Goal: Task Accomplishment & Management: Complete application form

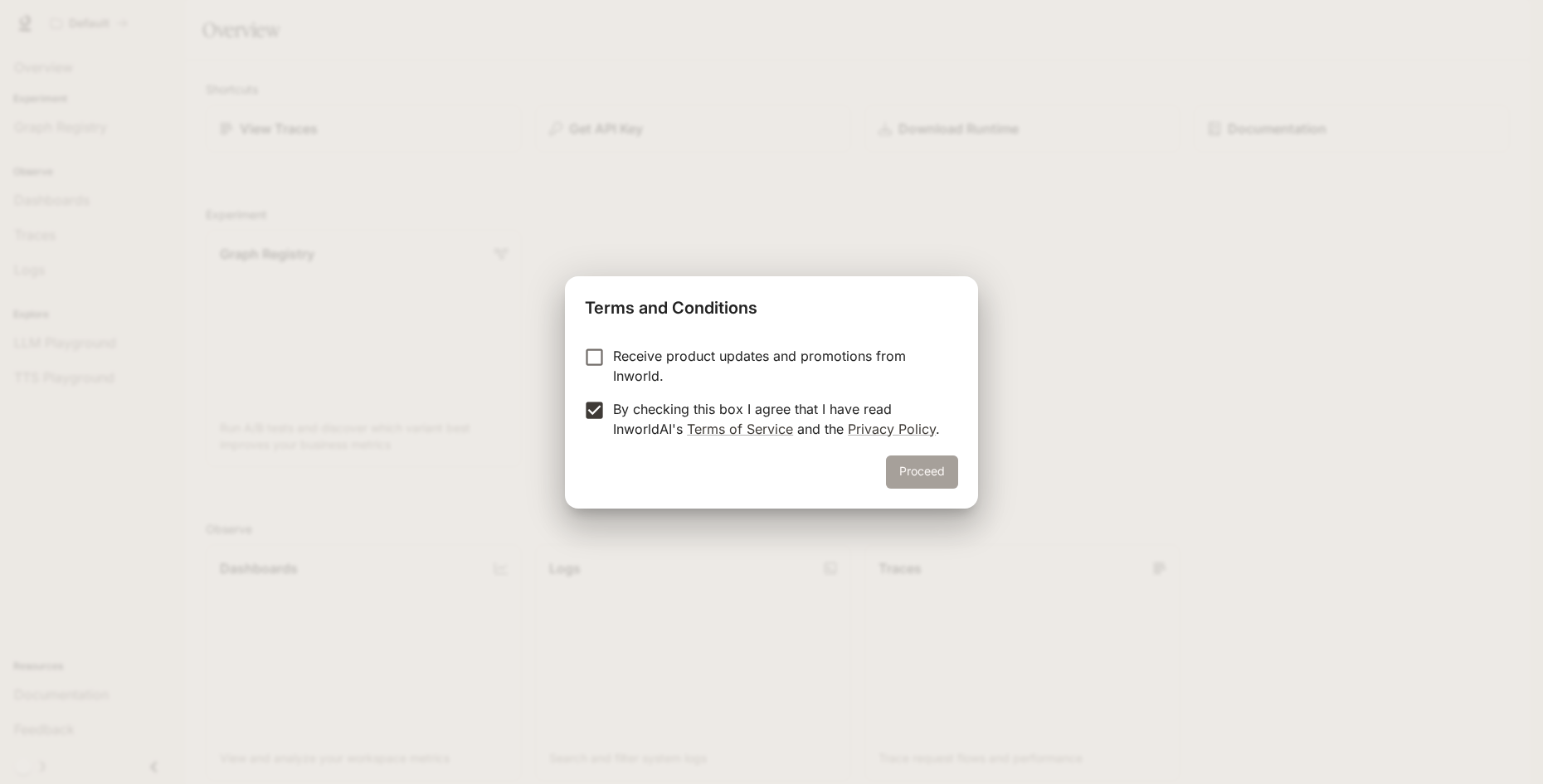
click at [906, 462] on button "Proceed" at bounding box center [923, 472] width 72 height 33
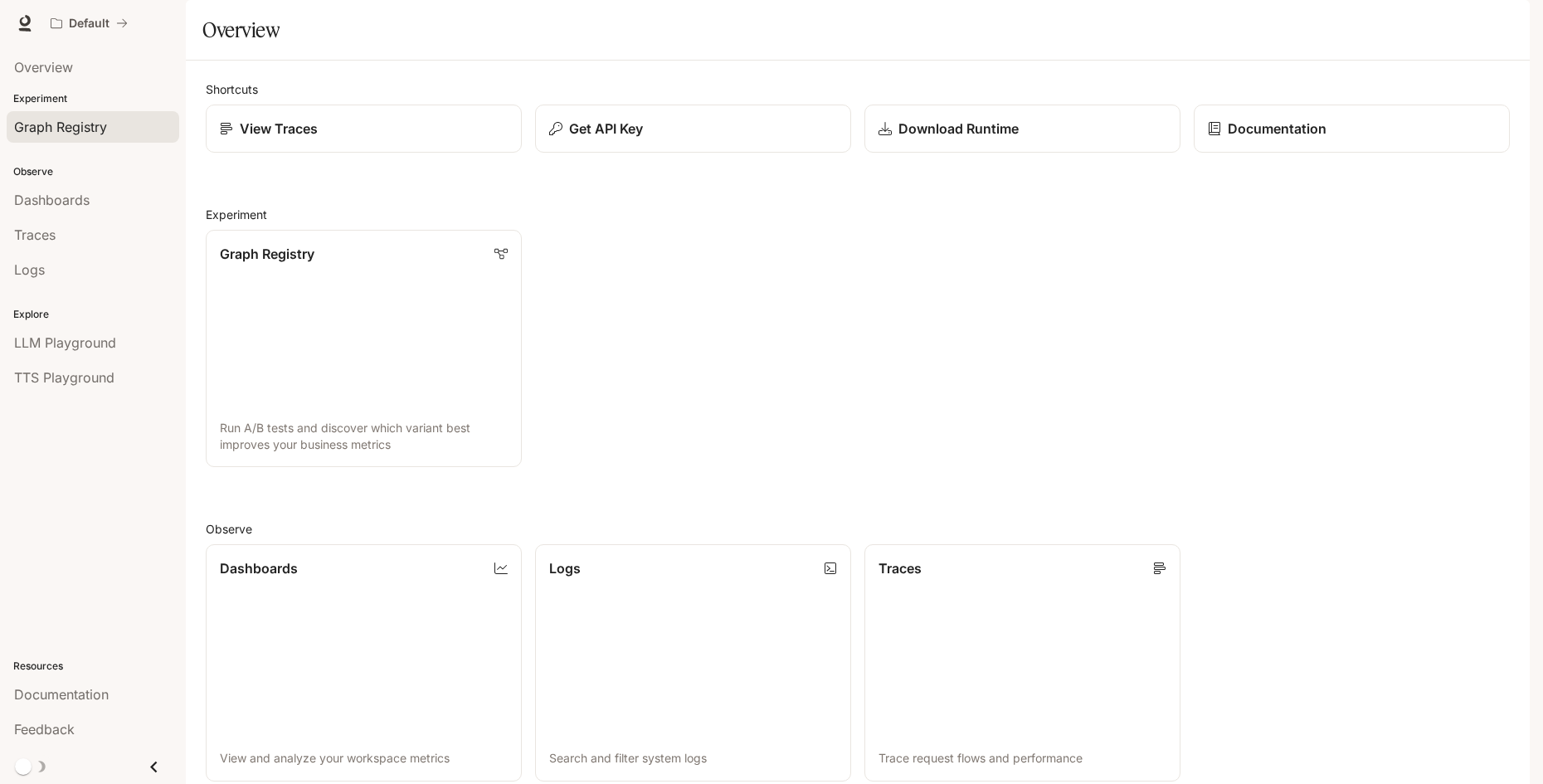
click at [131, 137] on link "Graph Registry" at bounding box center [93, 127] width 173 height 32
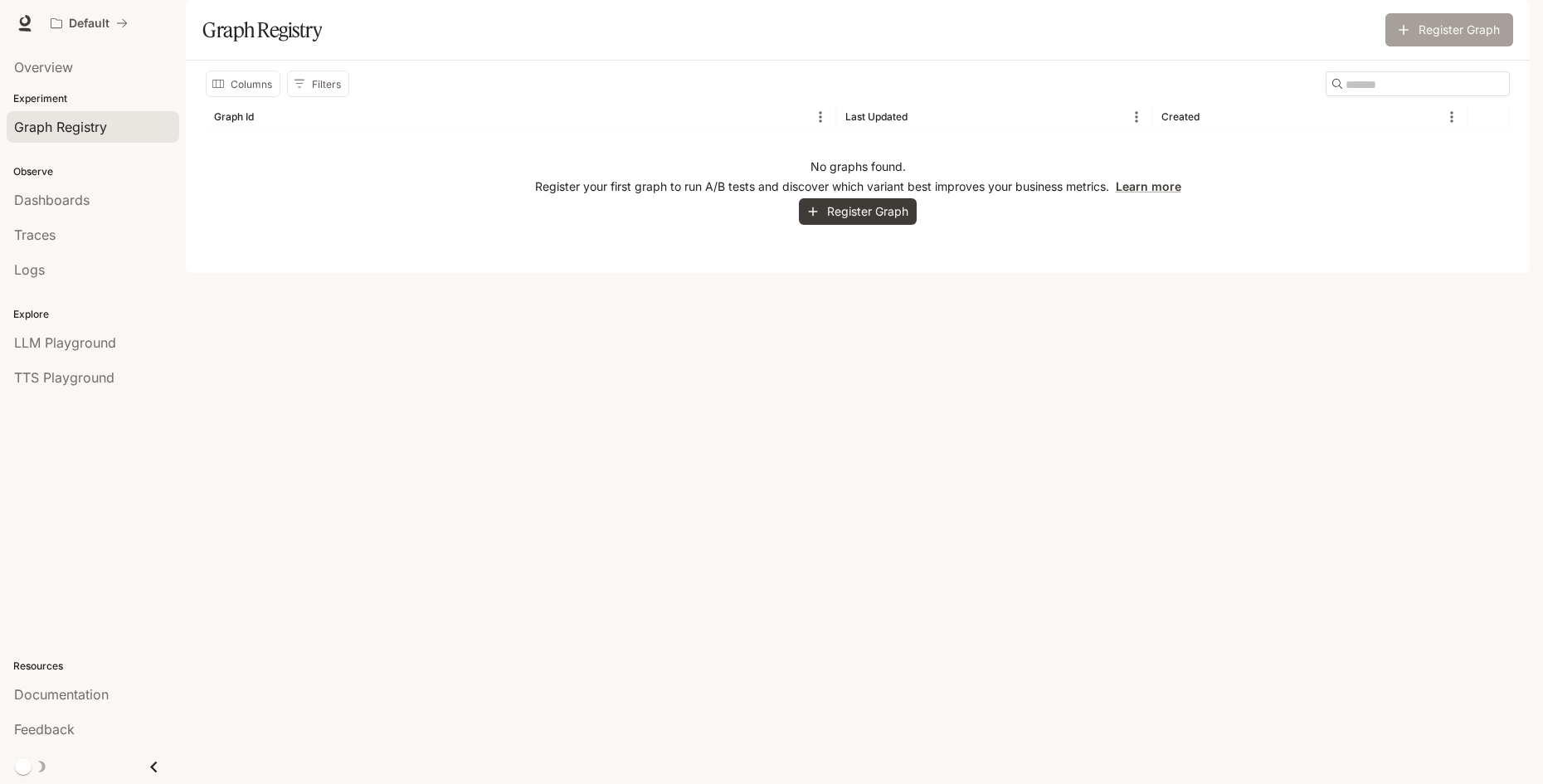
click at [1432, 47] on button "Register Graph" at bounding box center [1449, 30] width 128 height 33
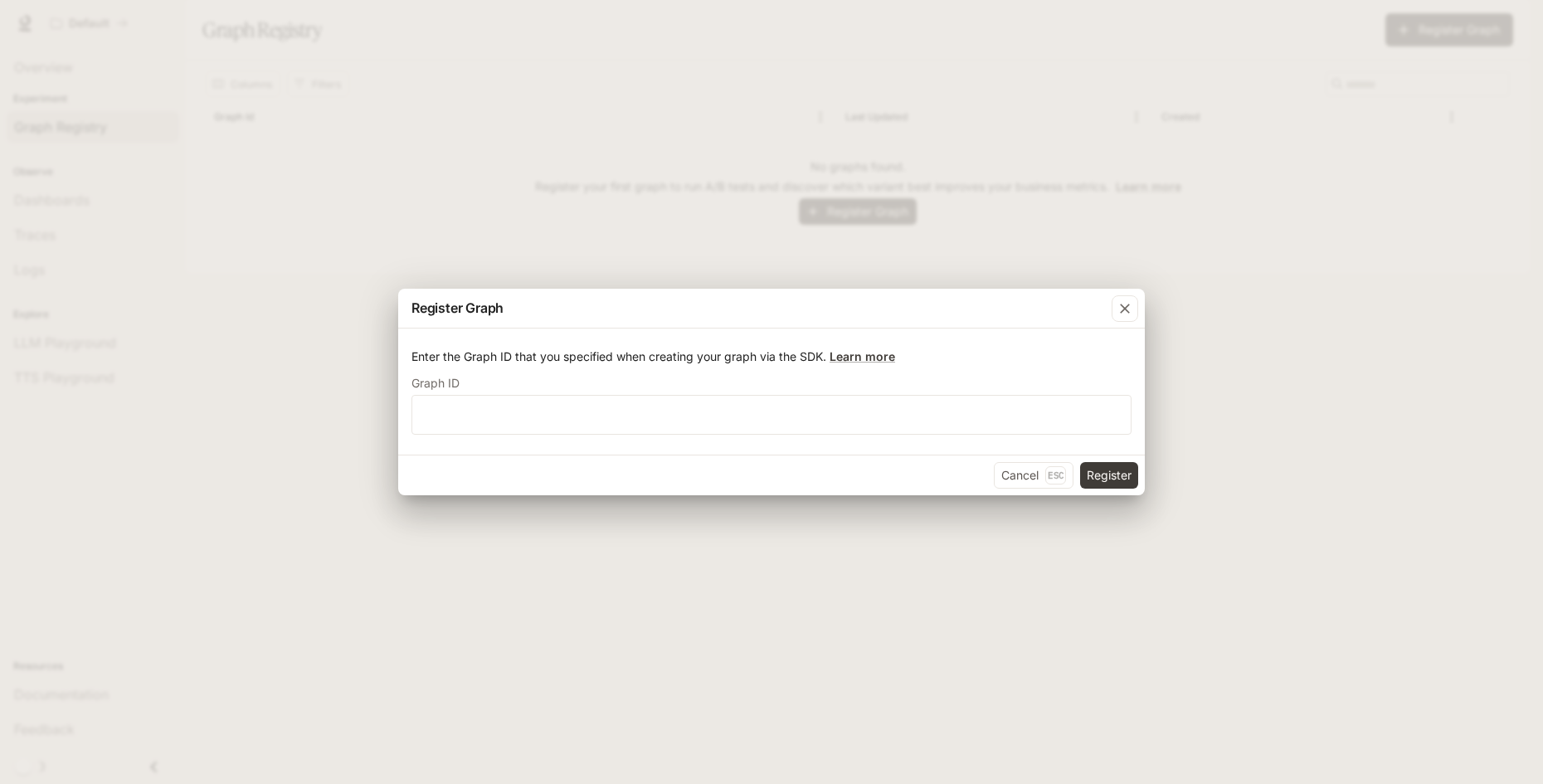
click at [554, 352] on p "Enter the Graph ID that you specified when creating your graph via the SDK. Lea…" at bounding box center [771, 356] width 720 height 17
click at [615, 415] on input "text" at bounding box center [771, 414] width 718 height 17
click at [614, 415] on input "text" at bounding box center [771, 414] width 718 height 17
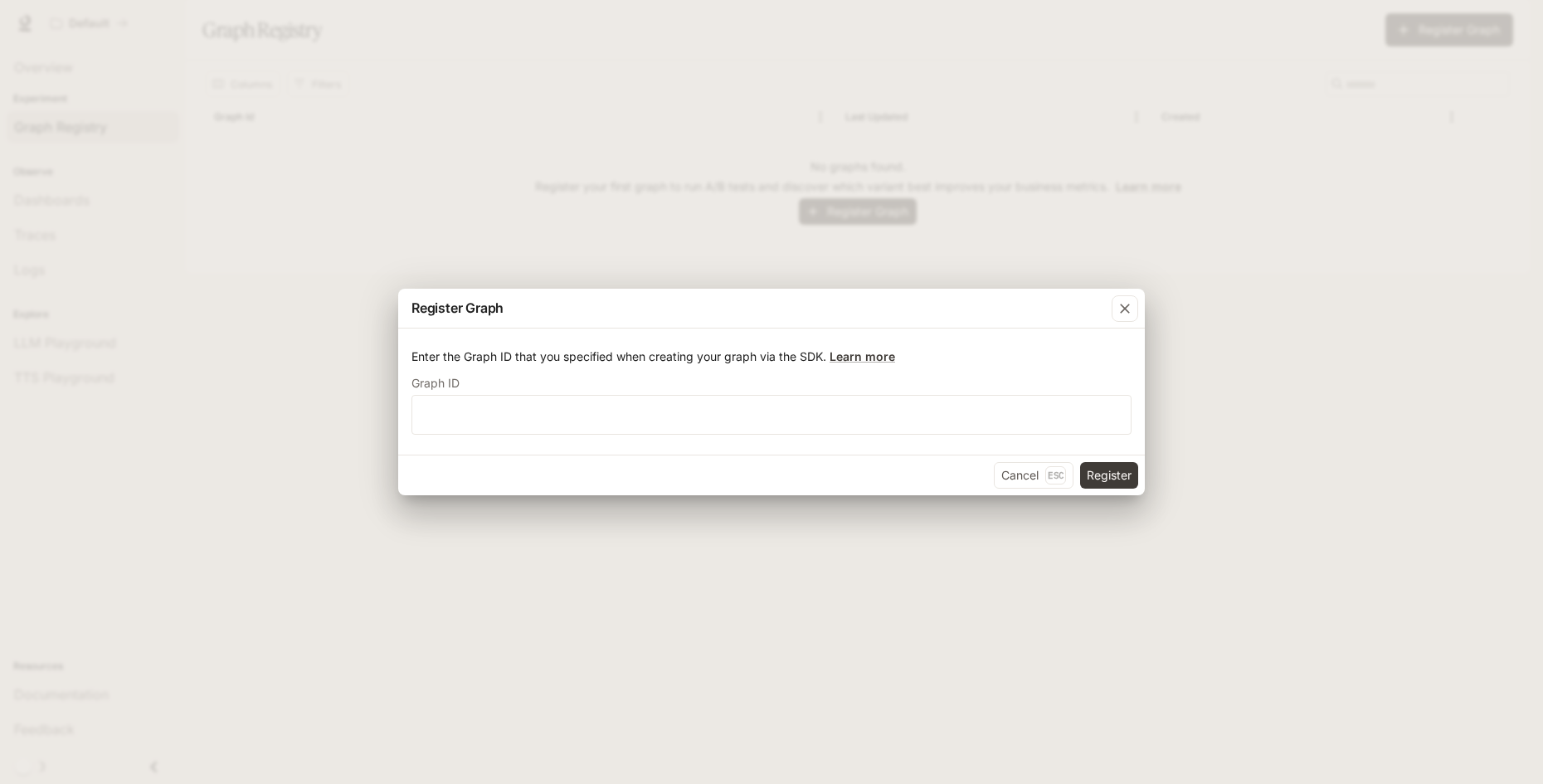
click at [701, 366] on form "Enter the Graph ID that you specified when creating your graph via the SDK. Lea…" at bounding box center [771, 391] width 720 height 86
click at [697, 362] on p "Enter the Graph ID that you specified when creating your graph via the SDK. Lea…" at bounding box center [771, 356] width 720 height 17
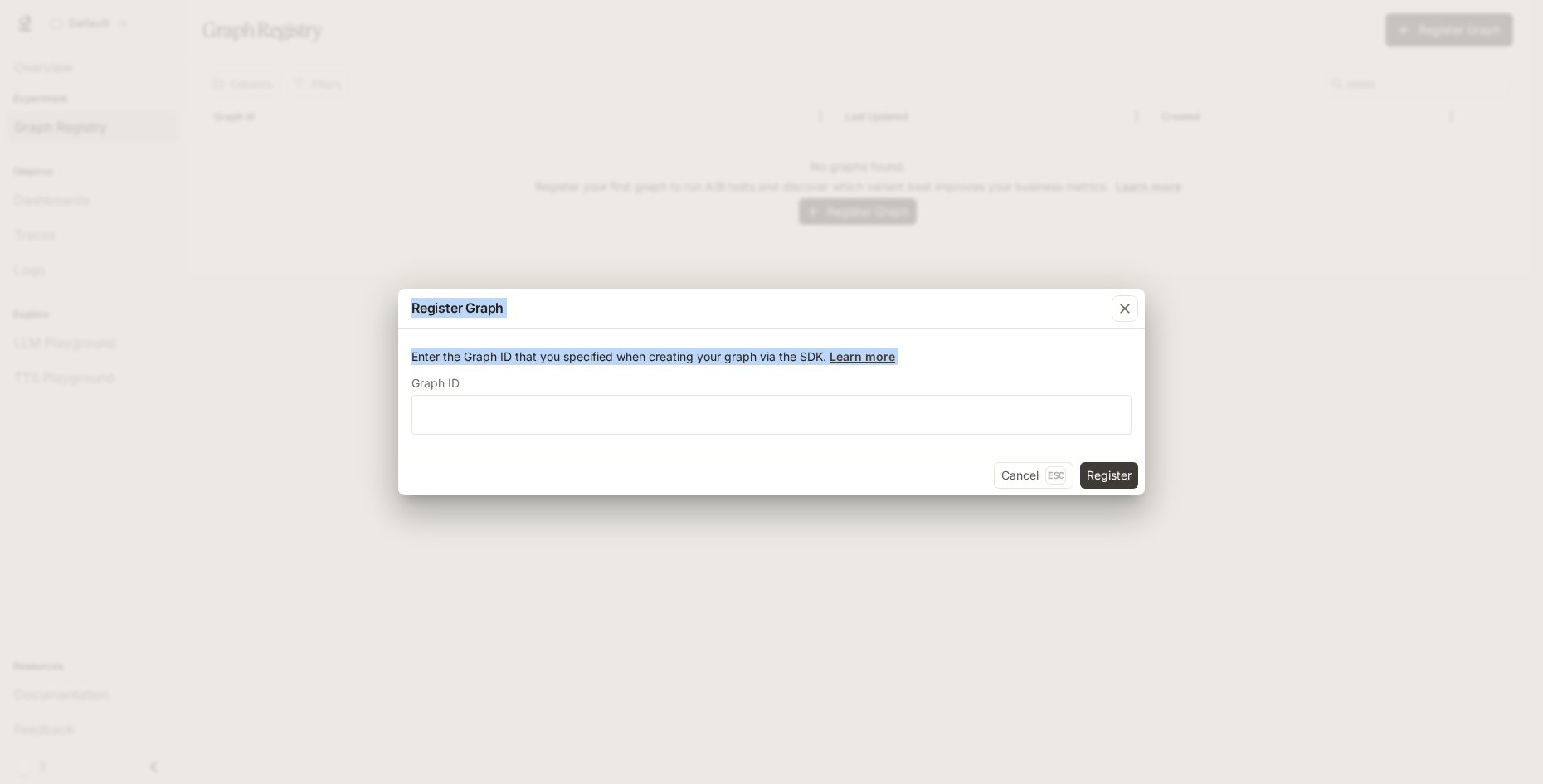
drag, startPoint x: 697, startPoint y: 362, endPoint x: 466, endPoint y: 306, distance: 237.7
click at [466, 306] on div "Register Graph Enter the Graph ID that you specified when creating your graph v…" at bounding box center [771, 392] width 746 height 206
copy div "Register Graph Enter the Graph ID that you specified when creating your graph v…"
click at [1138, 301] on div "button" at bounding box center [1125, 308] width 26 height 26
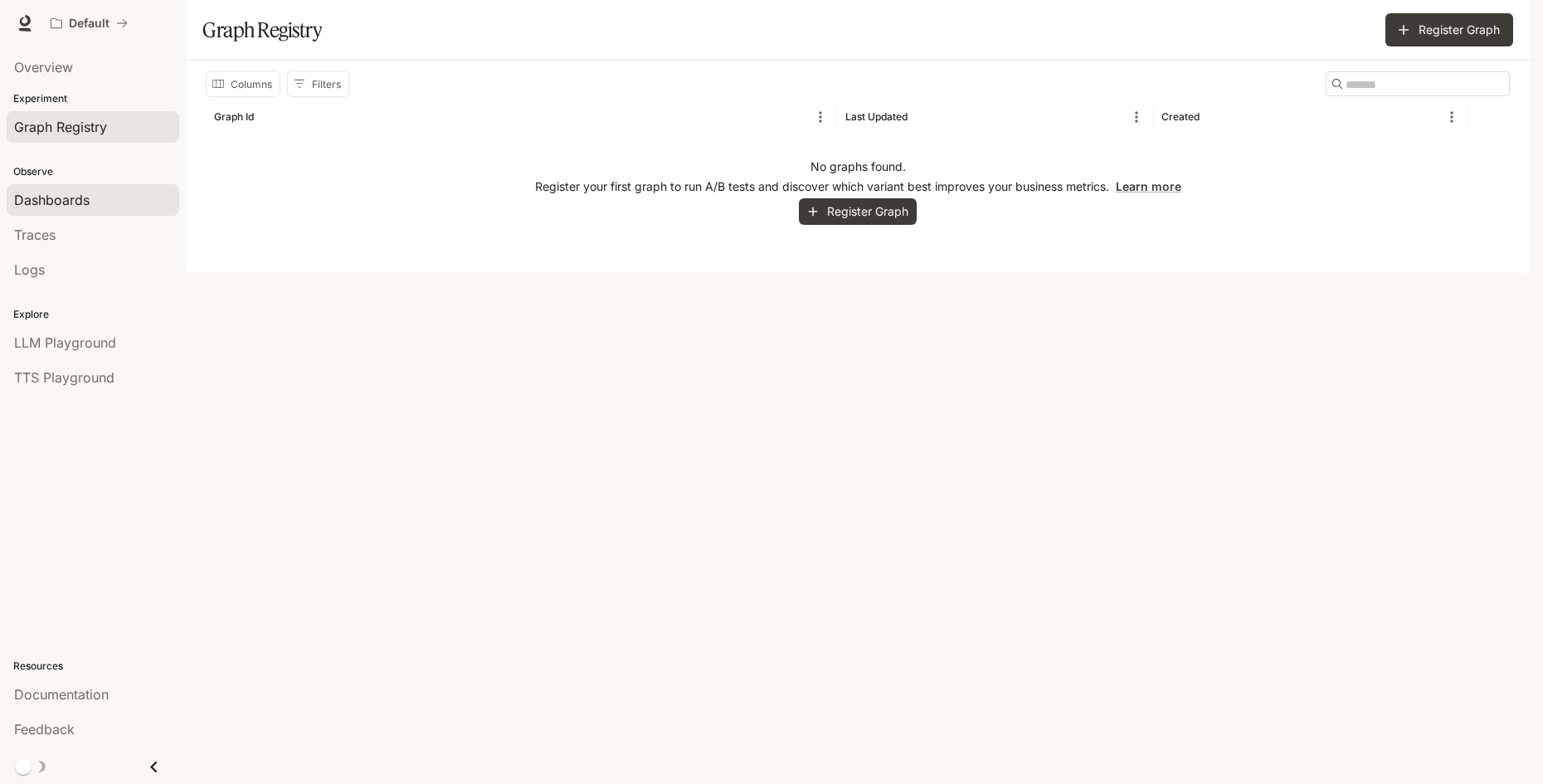
click at [92, 196] on div "Dashboards" at bounding box center [93, 200] width 158 height 20
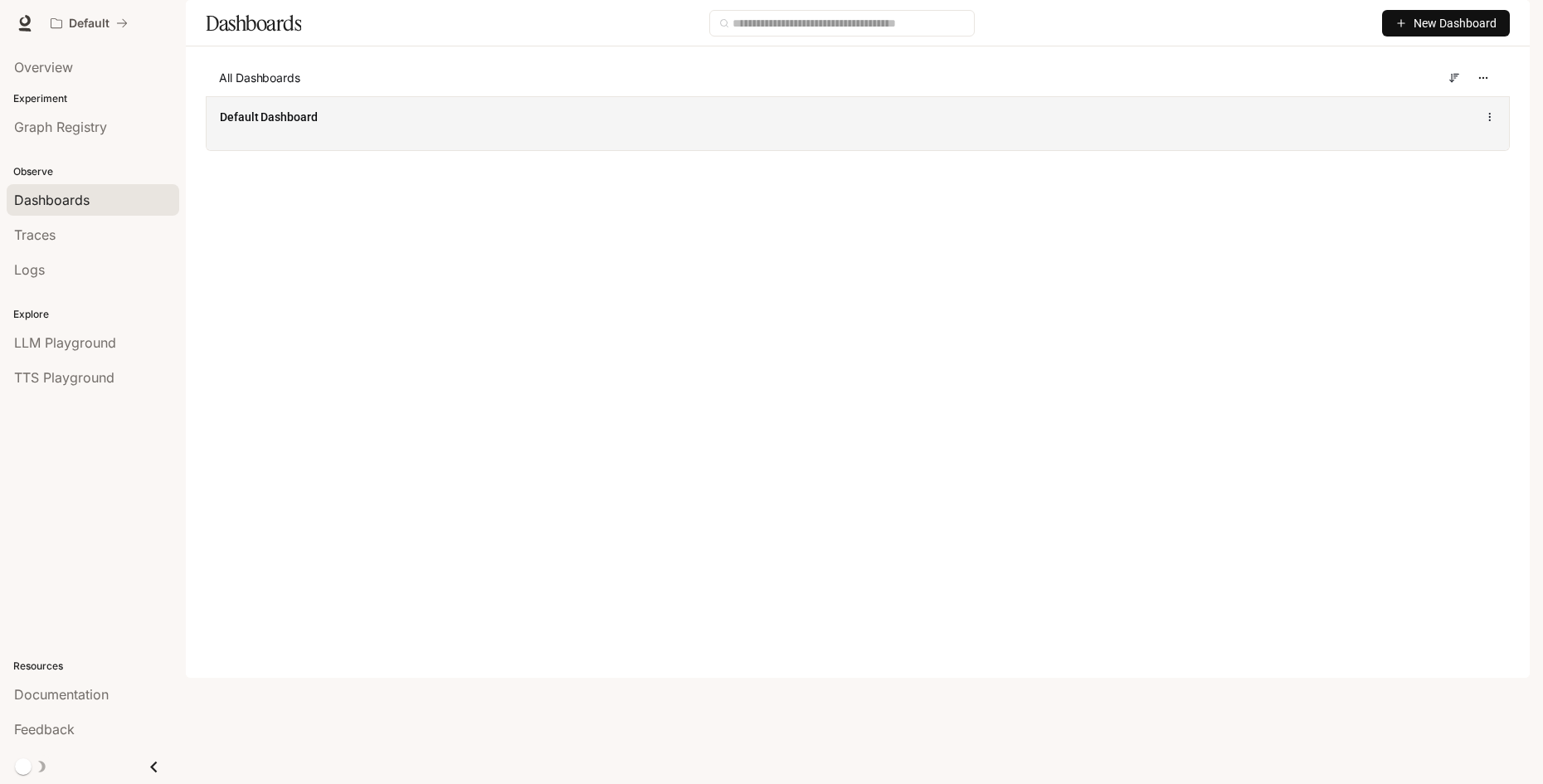
click at [375, 150] on div "Default Dashboard" at bounding box center [857, 122] width 1302 height 54
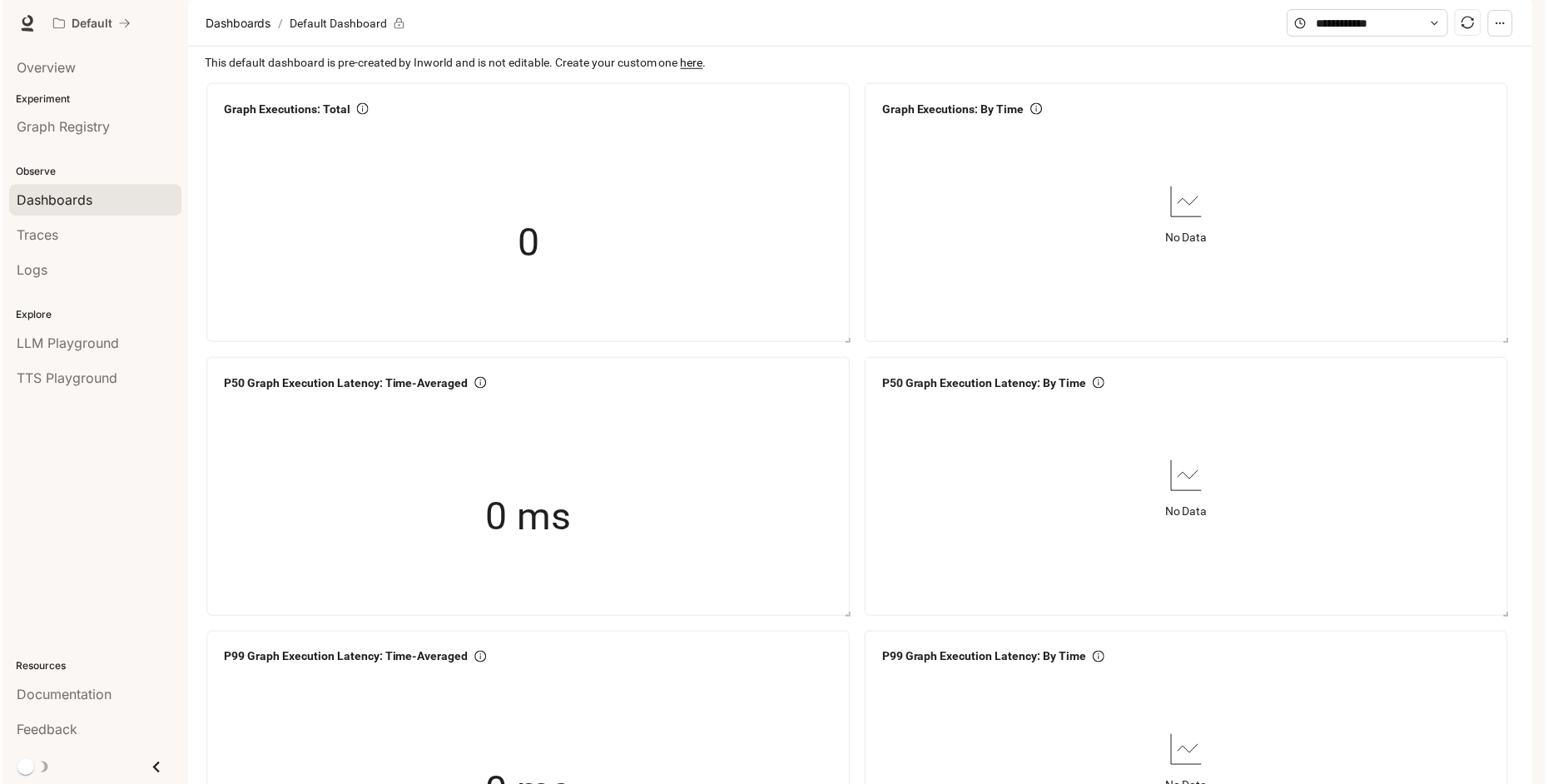
scroll to position [1841, 0]
click at [131, 236] on div "Traces" at bounding box center [93, 235] width 158 height 20
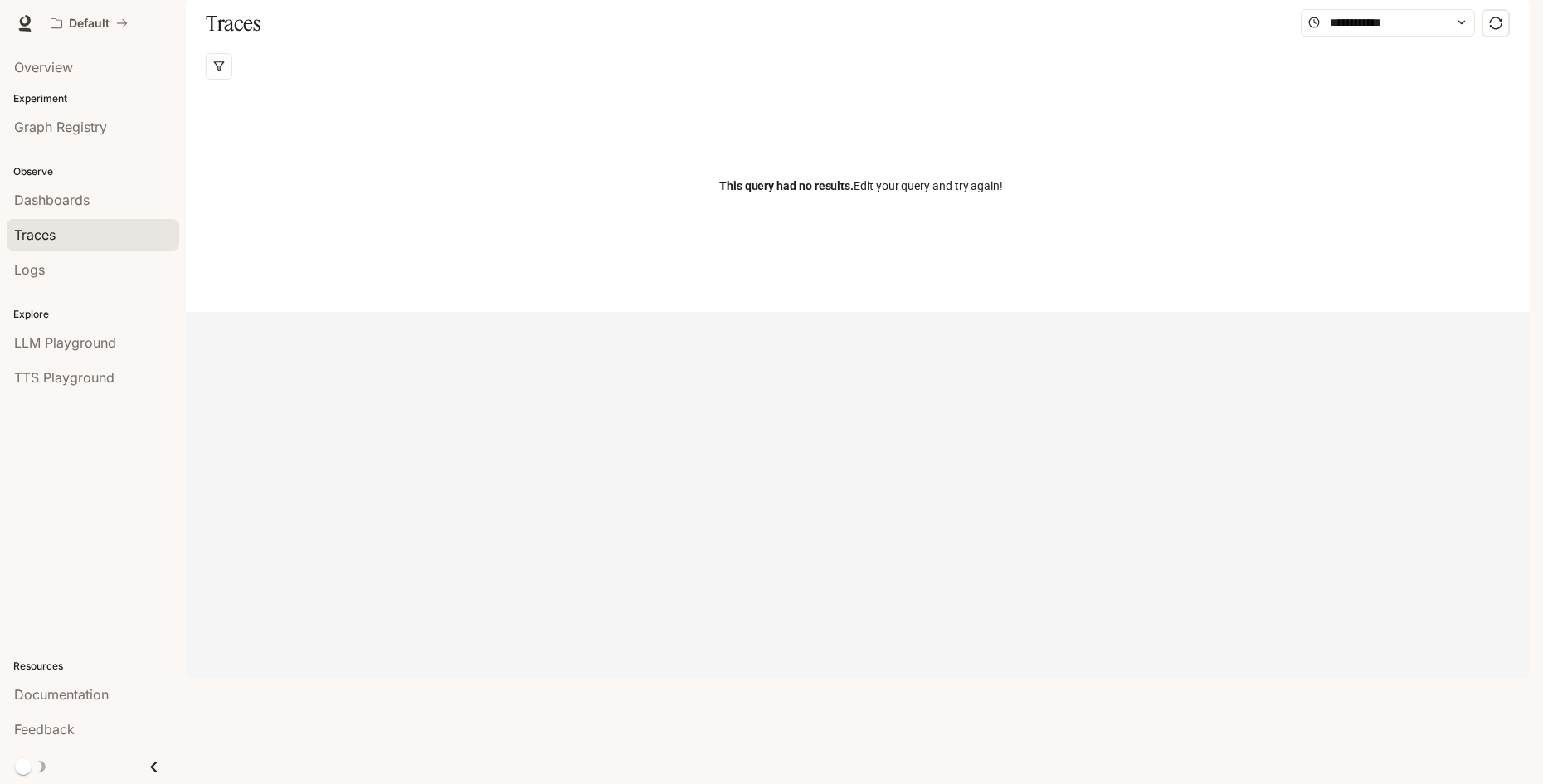
click at [760, 192] on span "This query had no results." at bounding box center [786, 185] width 135 height 13
click at [882, 255] on div "This query had no results. Edit your query and try again!" at bounding box center [862, 186] width 1311 height 199
click at [82, 89] on div "Experiment Graph Registry" at bounding box center [93, 118] width 186 height 60
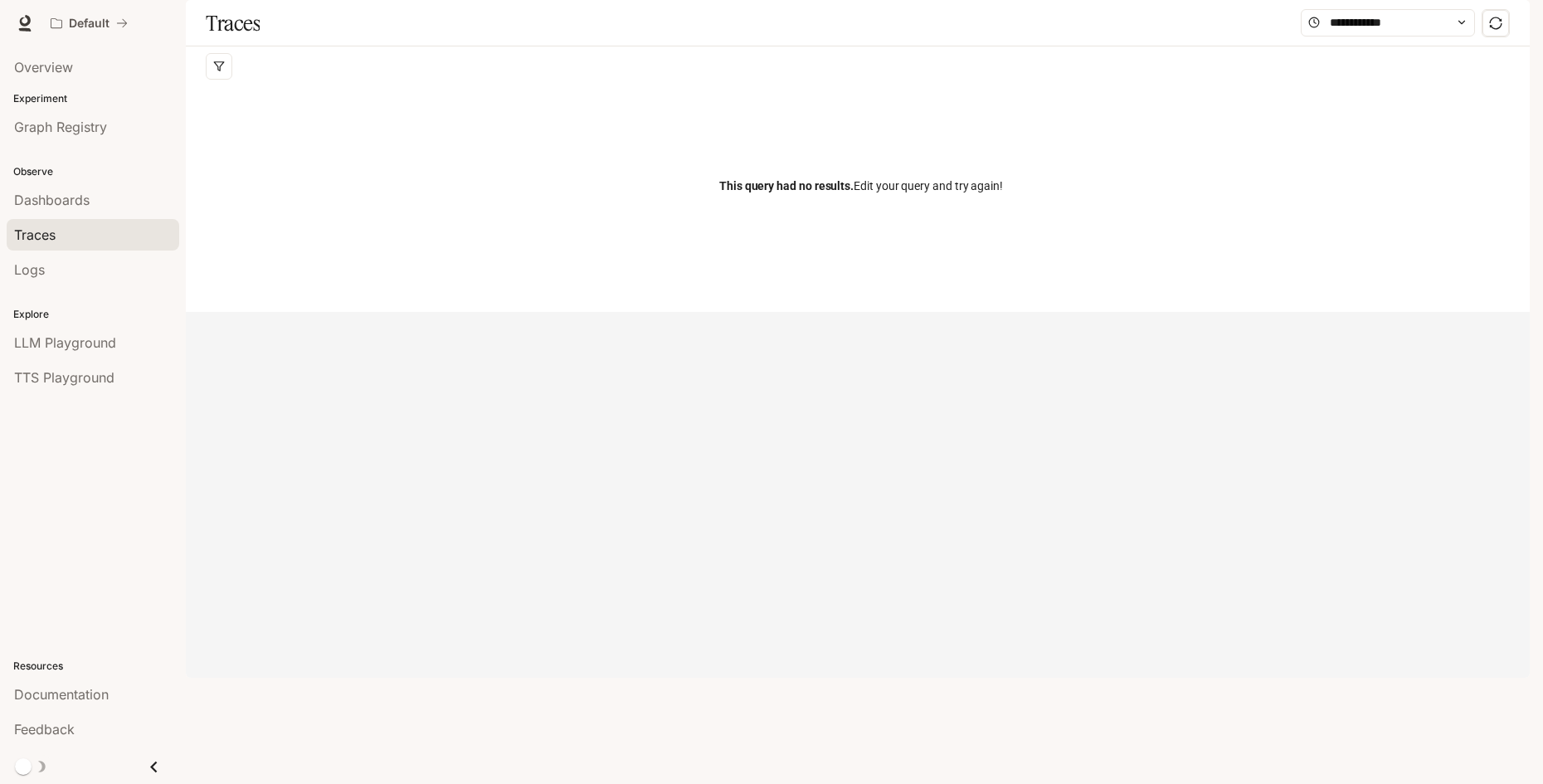
click at [65, 95] on p "Experiment" at bounding box center [93, 99] width 186 height 15
click at [49, 100] on p "Experiment" at bounding box center [93, 99] width 186 height 15
click at [52, 72] on span "Overview" at bounding box center [43, 67] width 59 height 20
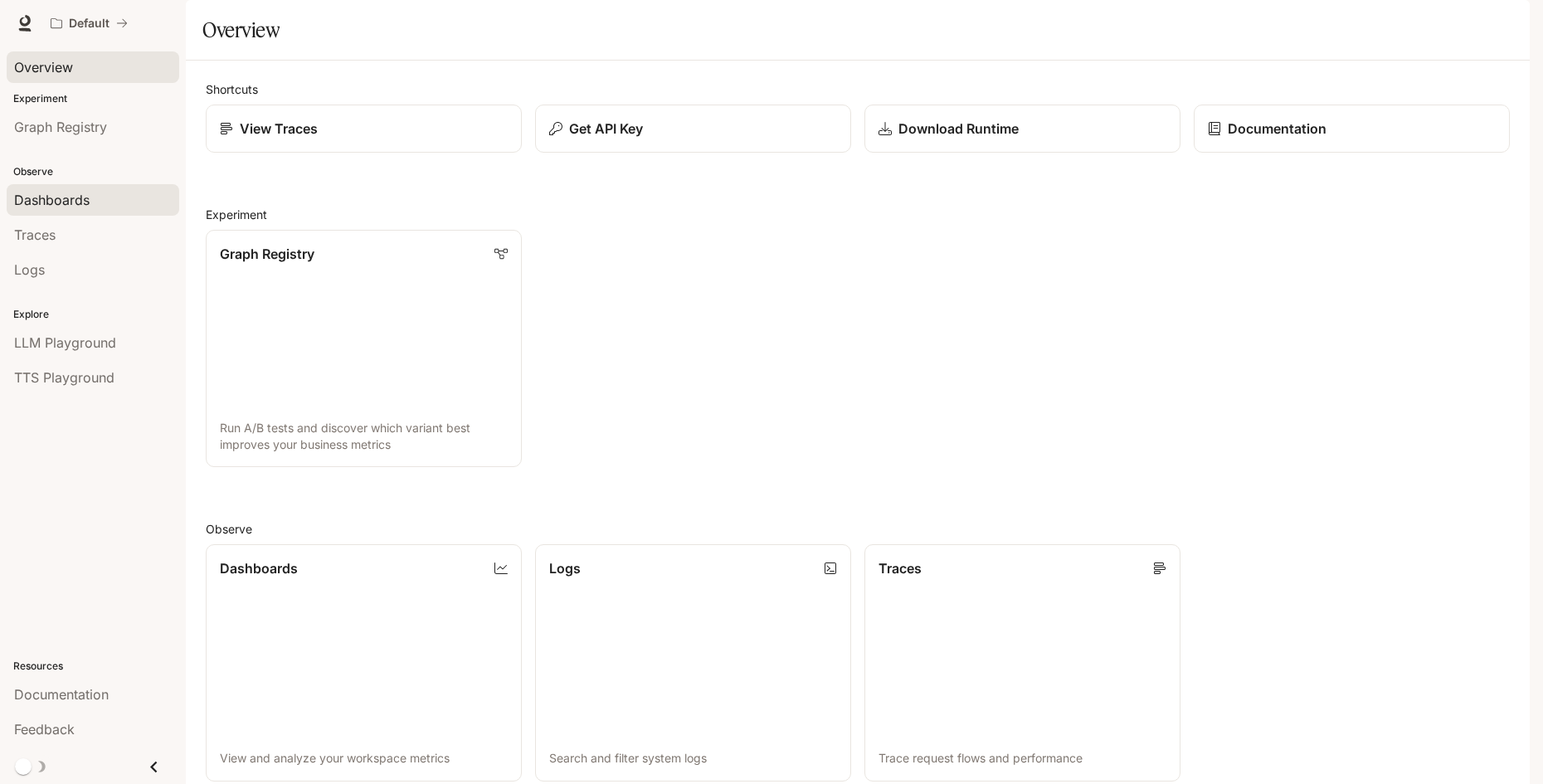
click at [62, 192] on span "Dashboards" at bounding box center [52, 200] width 76 height 20
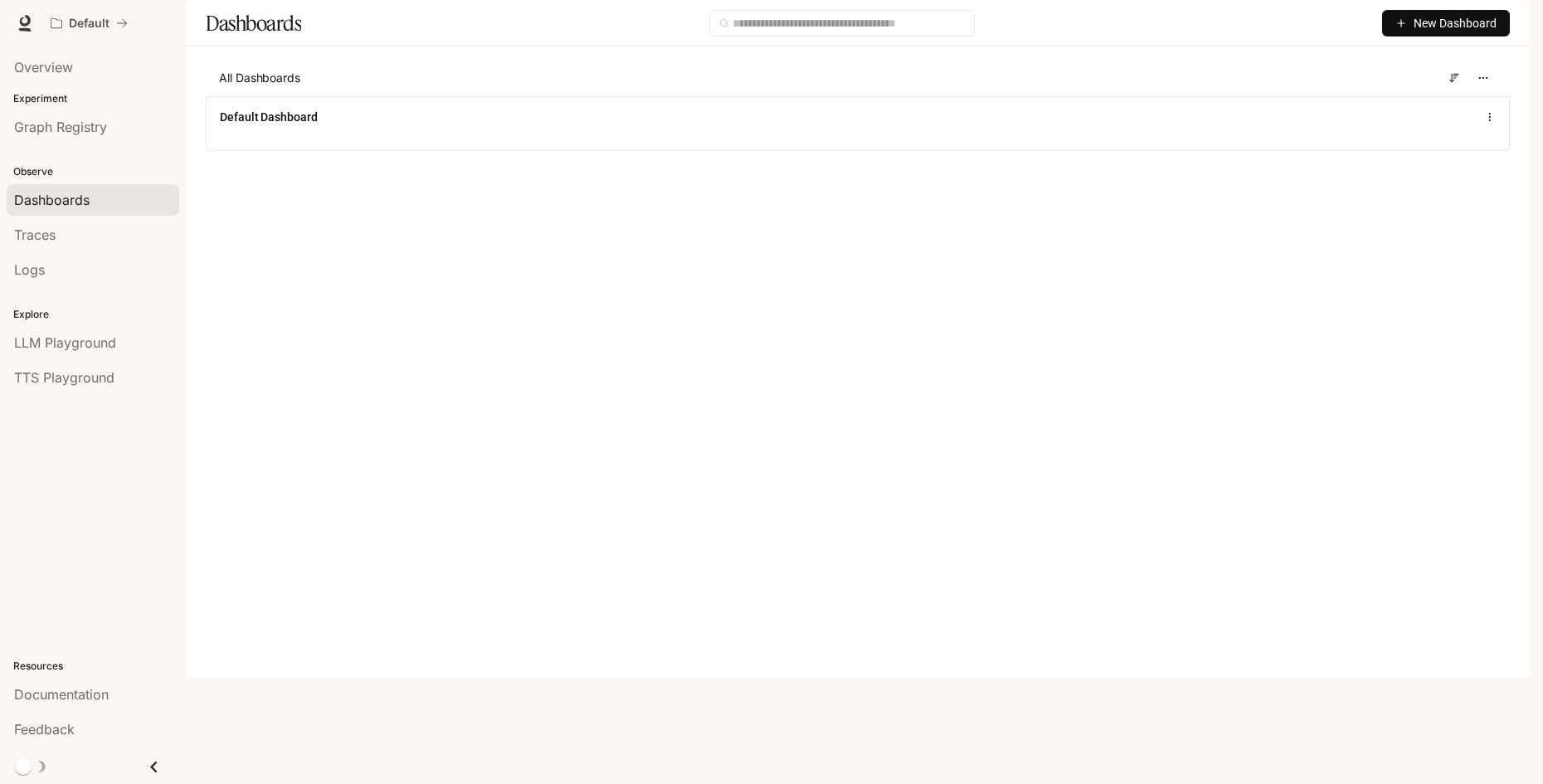
click at [125, 206] on div "Dashboards" at bounding box center [93, 200] width 158 height 20
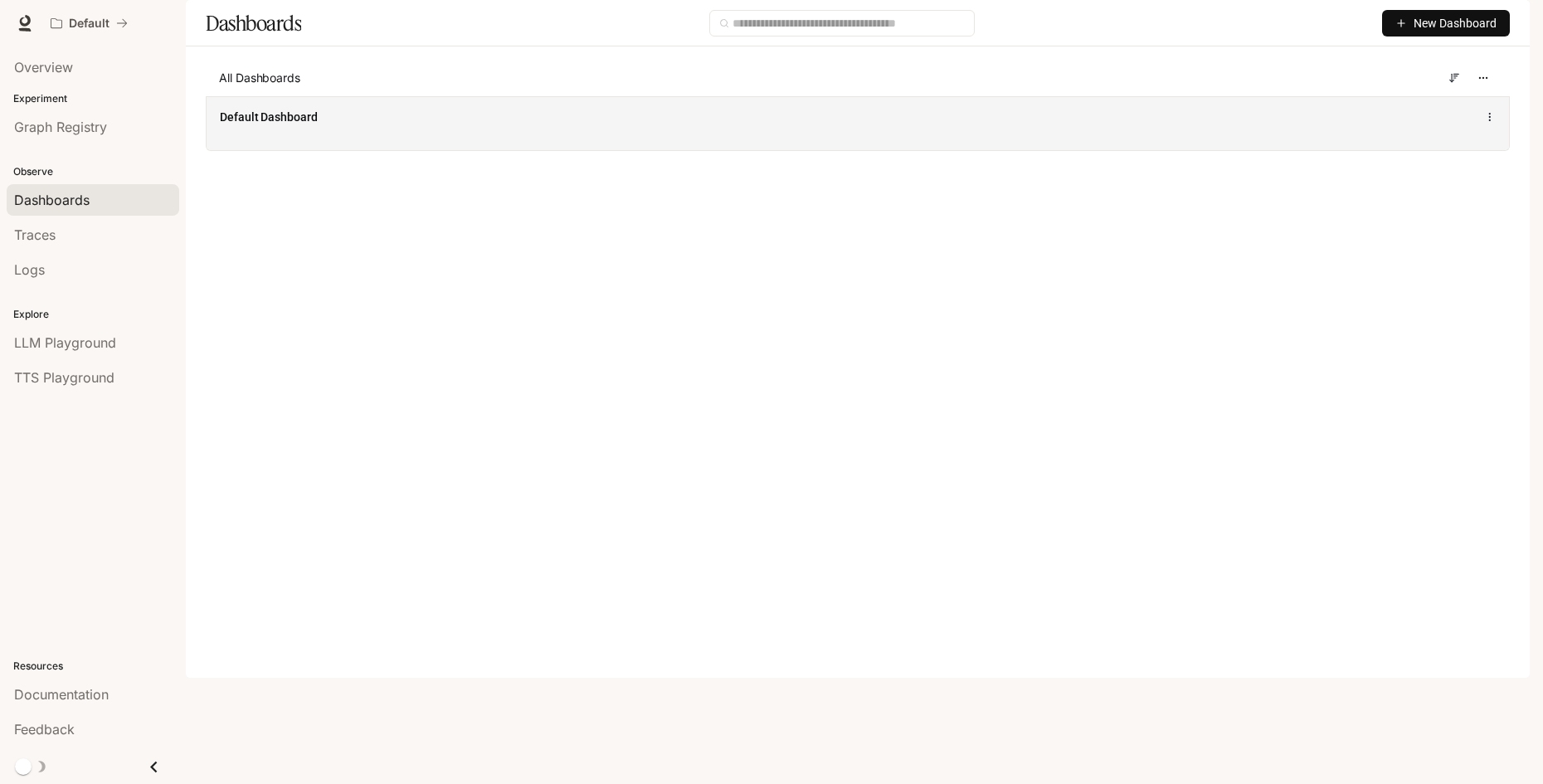
click at [313, 127] on div "Default Dashboard" at bounding box center [858, 116] width 1276 height 20
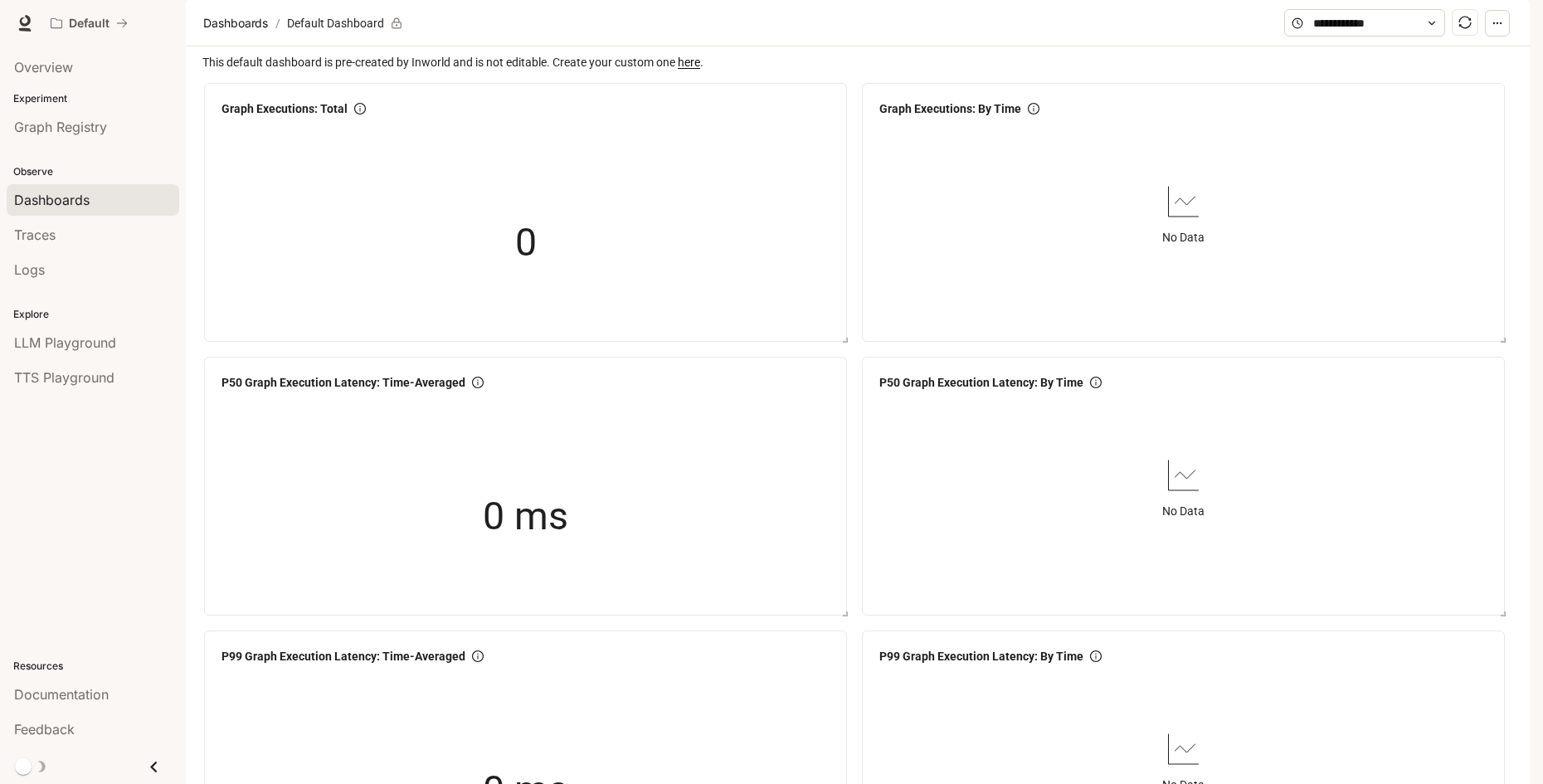
click at [1490, 36] on button "button" at bounding box center [1497, 23] width 25 height 26
click at [726, 129] on div "Graph Executions: Total 0" at bounding box center [525, 211] width 649 height 265
click at [277, 71] on span "This default dashboard is pre-created by Inworld and is not editable. Create yo…" at bounding box center [859, 62] width 1314 height 18
click at [97, 236] on div "Traces" at bounding box center [93, 234] width 158 height 20
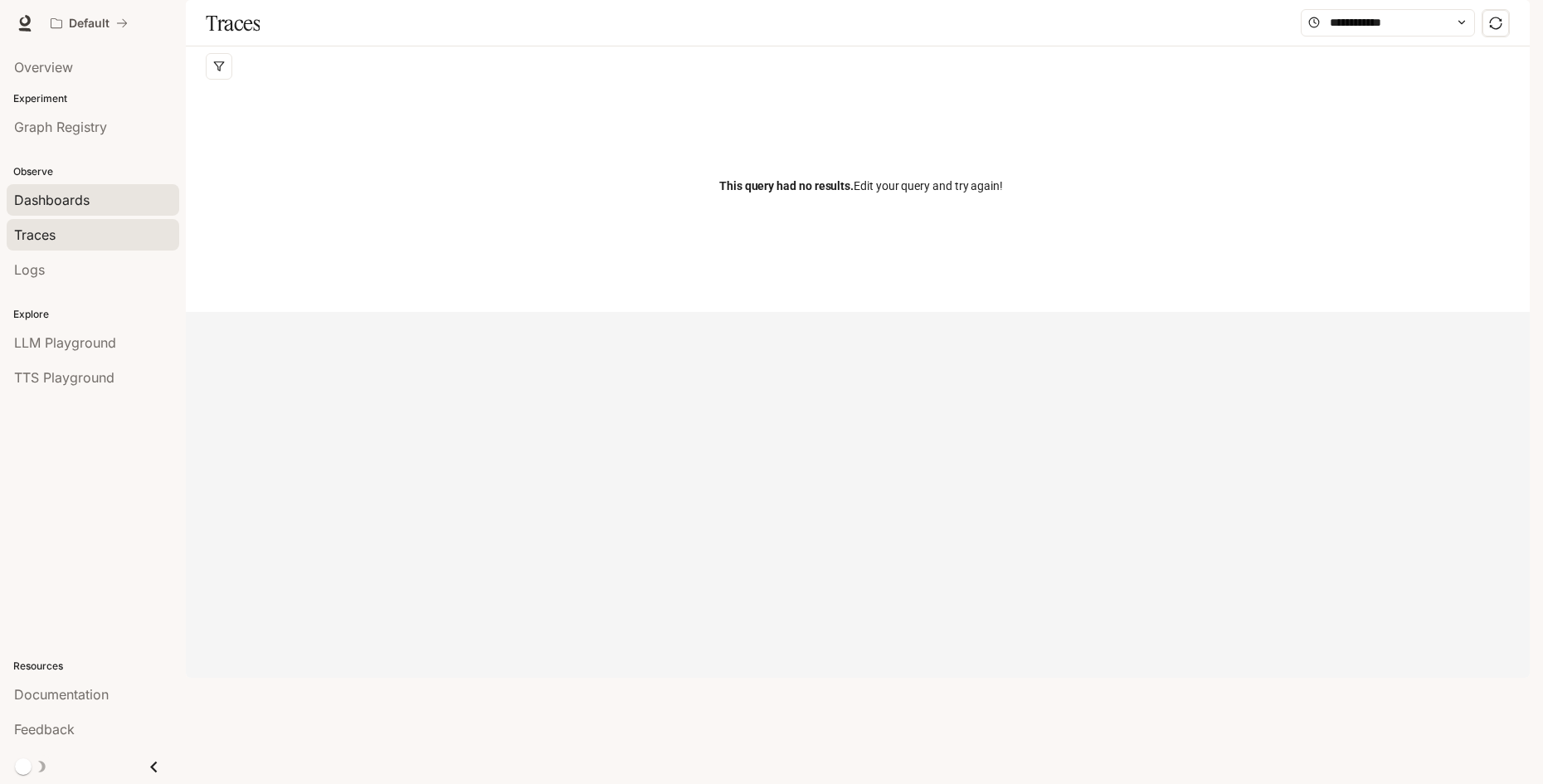
click at [90, 200] on div "Dashboards" at bounding box center [93, 200] width 158 height 20
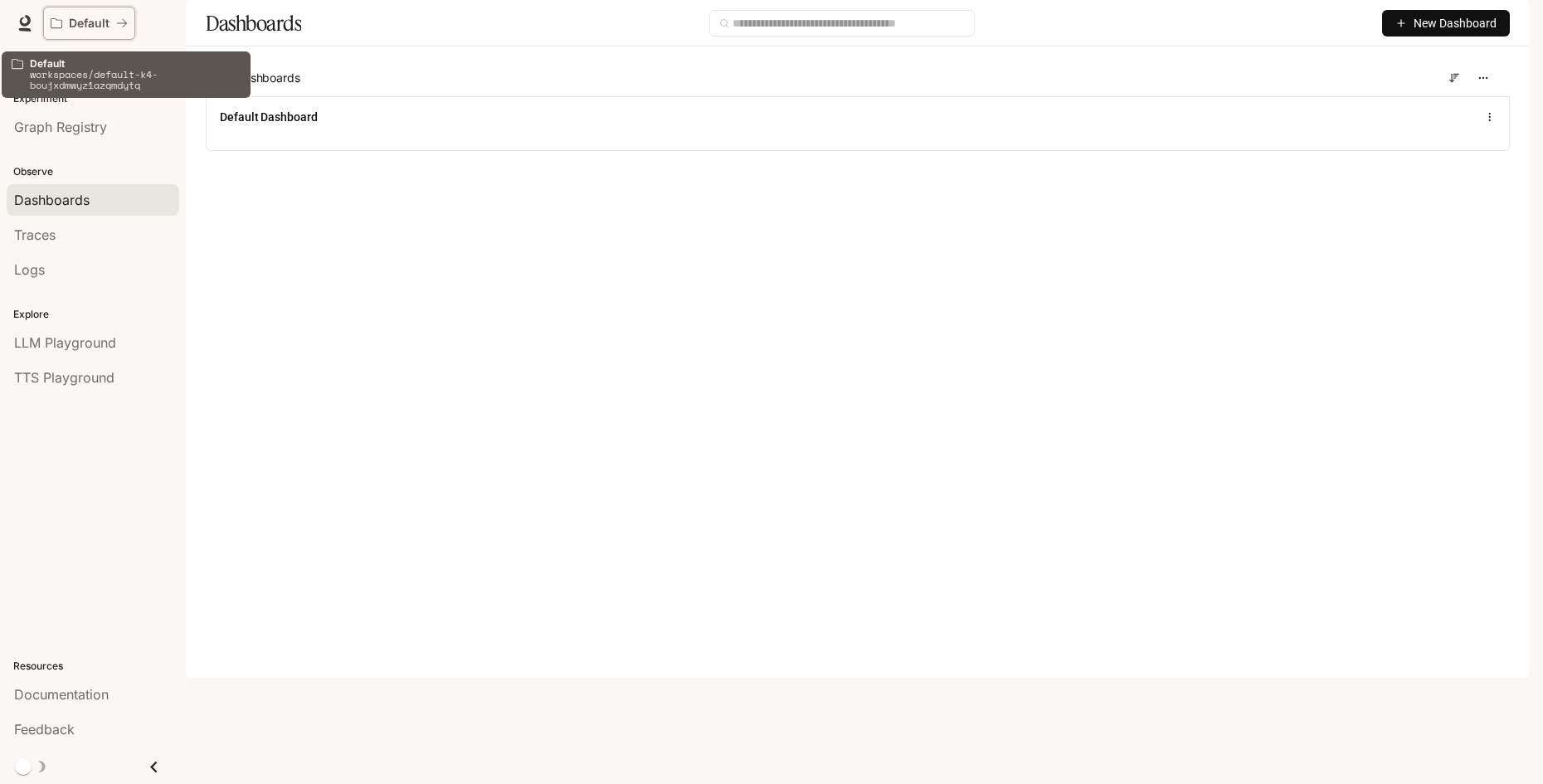
click at [122, 21] on icon "All workspaces" at bounding box center [122, 23] width 11 height 11
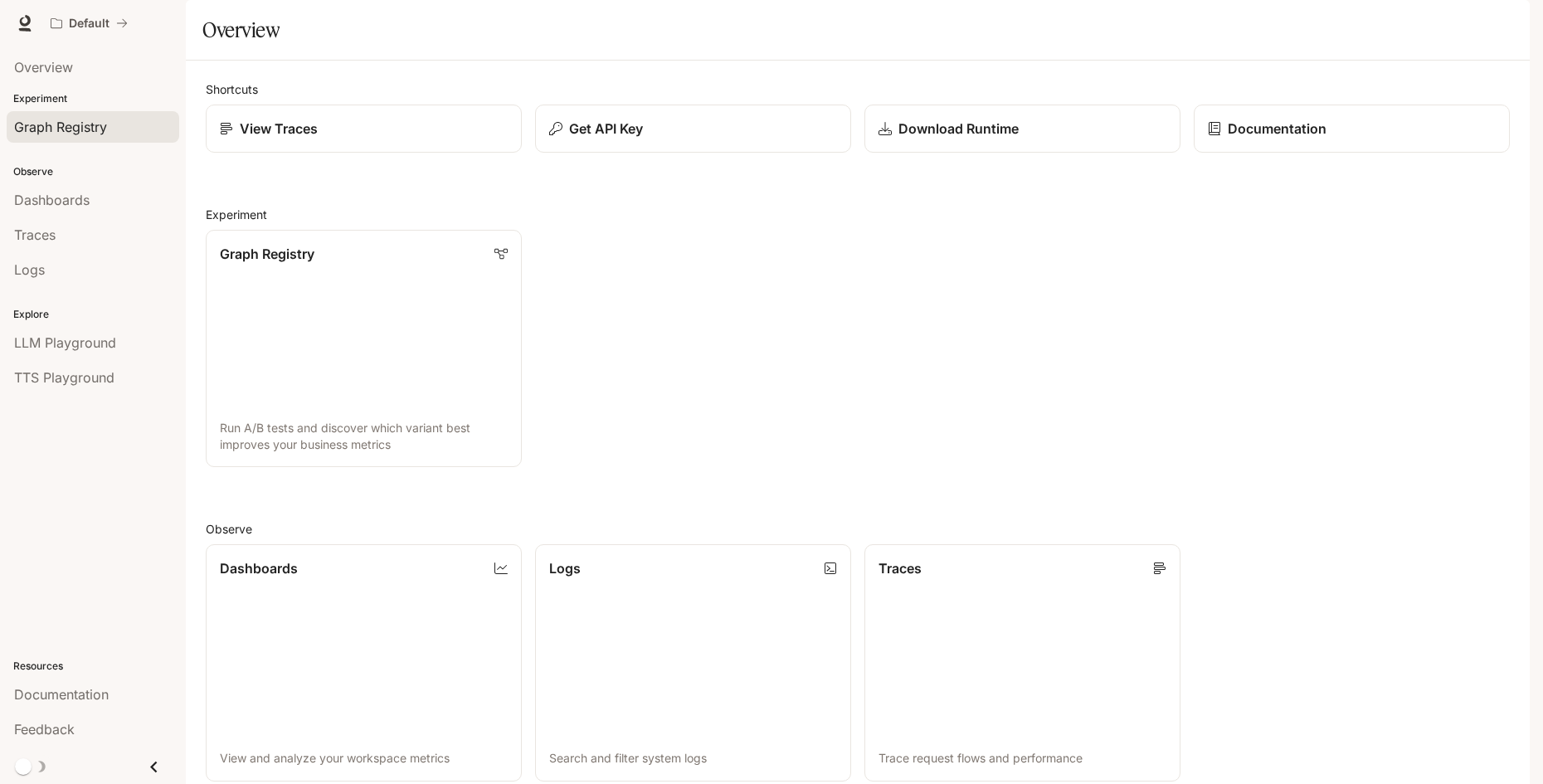
click at [62, 128] on span "Graph Registry" at bounding box center [60, 127] width 93 height 20
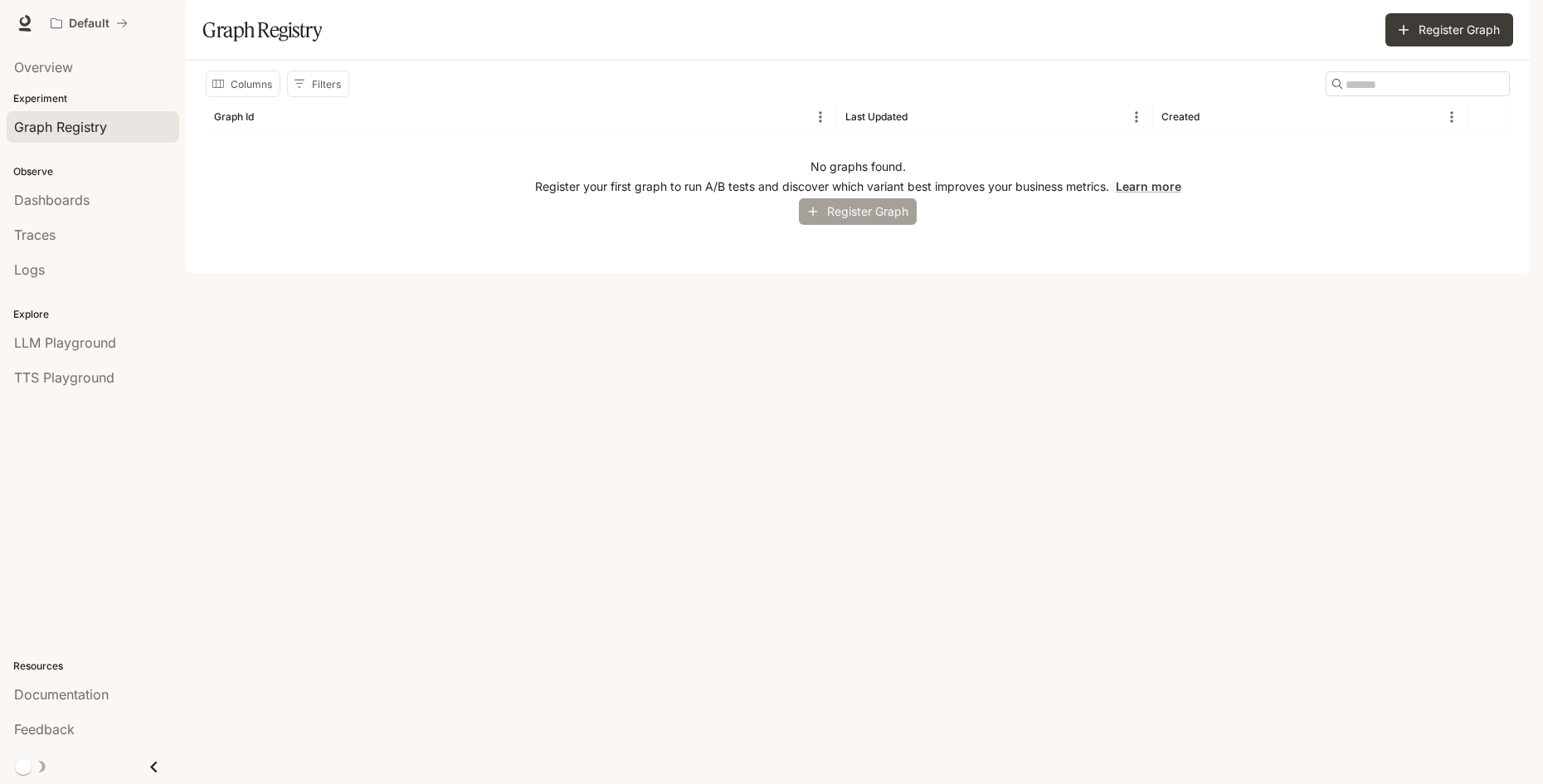
click at [821, 226] on button "Register Graph" at bounding box center [858, 211] width 118 height 27
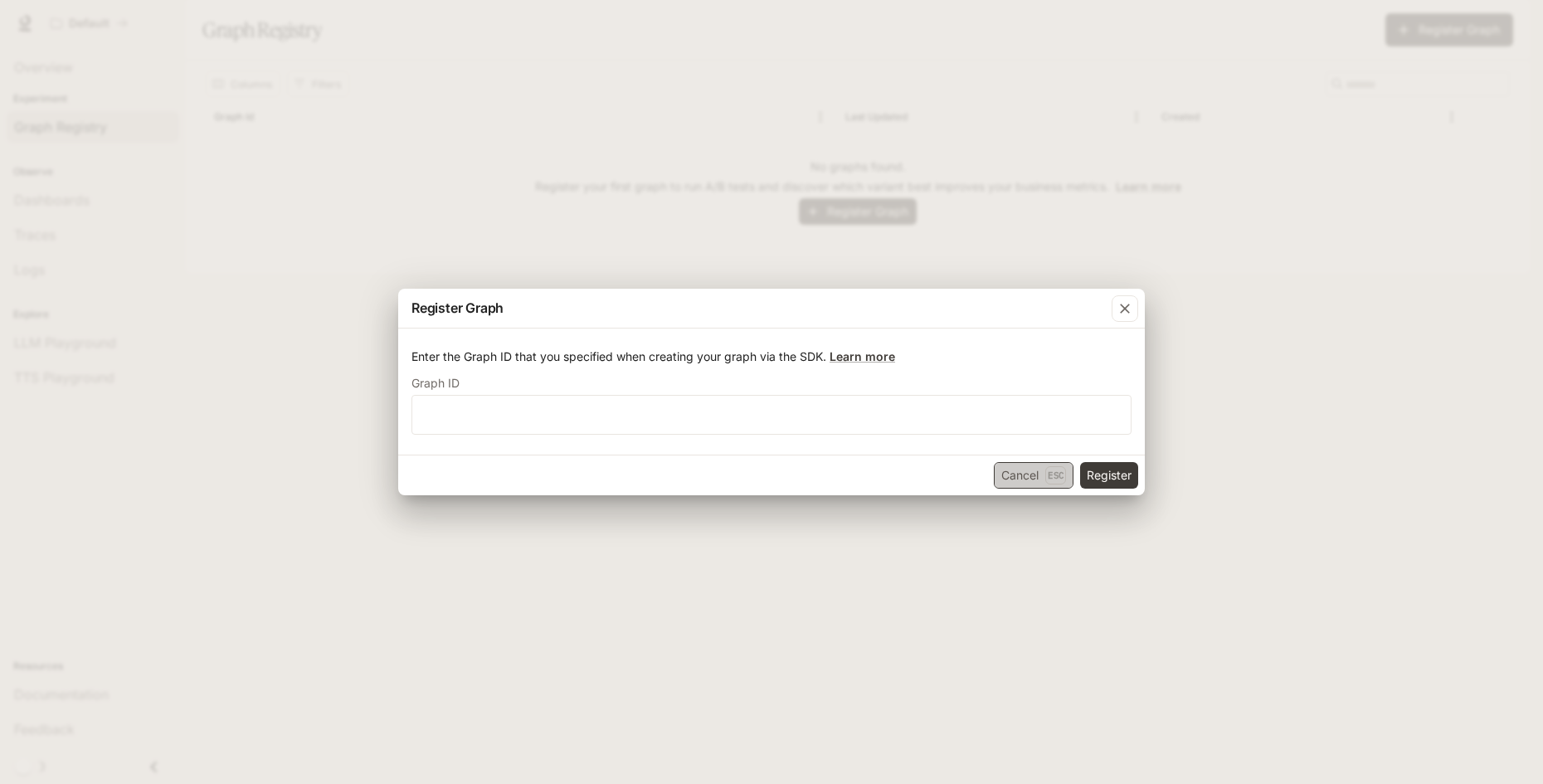
click at [1034, 475] on button "Cancel Esc" at bounding box center [1034, 475] width 79 height 26
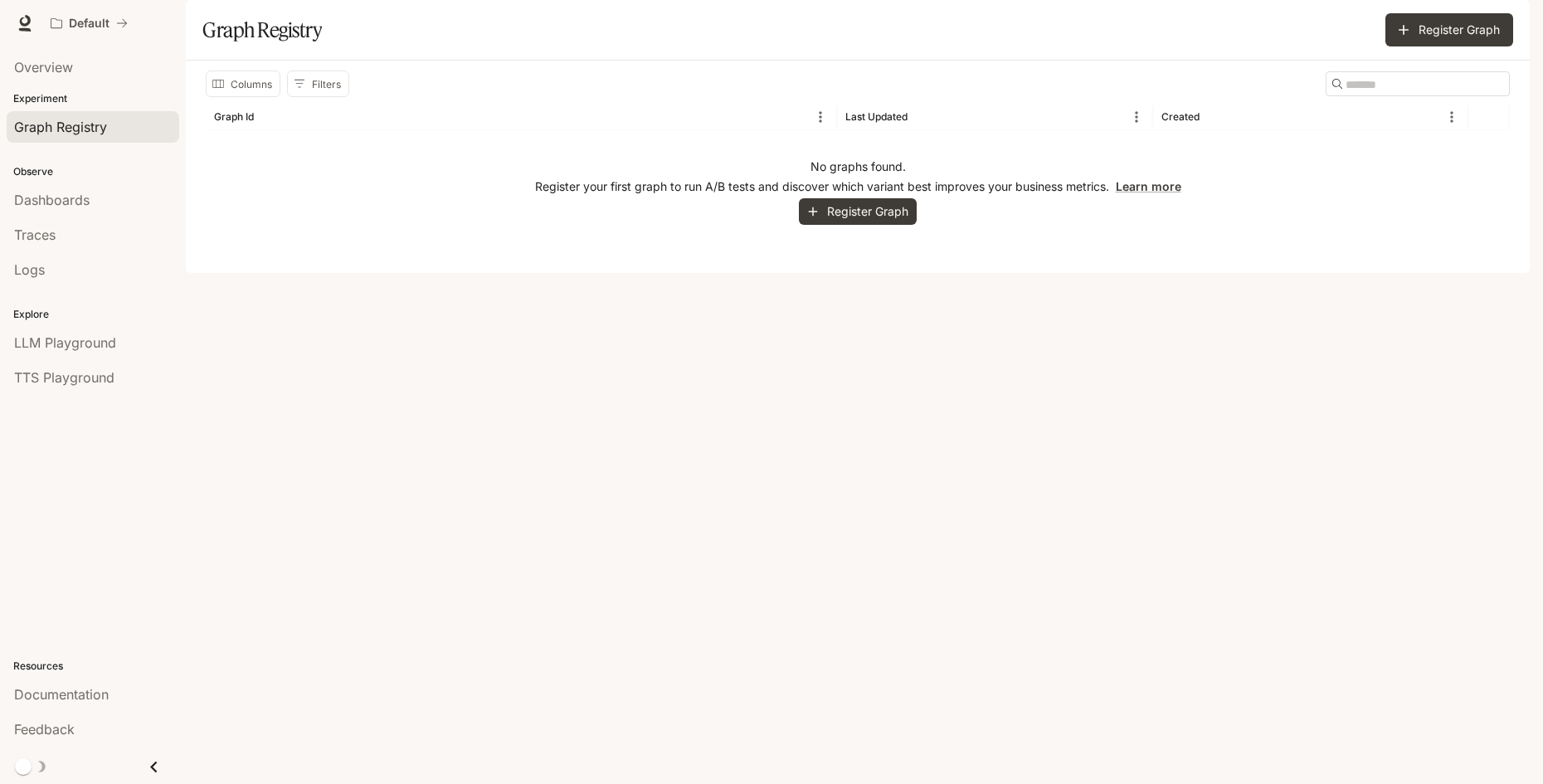
click at [1050, 196] on div "No graphs found. Register your first graph to run A/B tests and discover which …" at bounding box center [858, 191] width 1304 height 122
drag, startPoint x: 1173, startPoint y: 147, endPoint x: 1171, endPoint y: 160, distance: 13.2
click at [1173, 150] on div "Columns Filters ​ Graph Id Last Updated Created No graphs found. Register your …" at bounding box center [858, 161] width 1304 height 182
click at [1171, 122] on div "Created" at bounding box center [1180, 116] width 38 height 12
click at [928, 248] on div "No graphs found. Register your first graph to run A/B tests and discover which …" at bounding box center [858, 191] width 1304 height 122
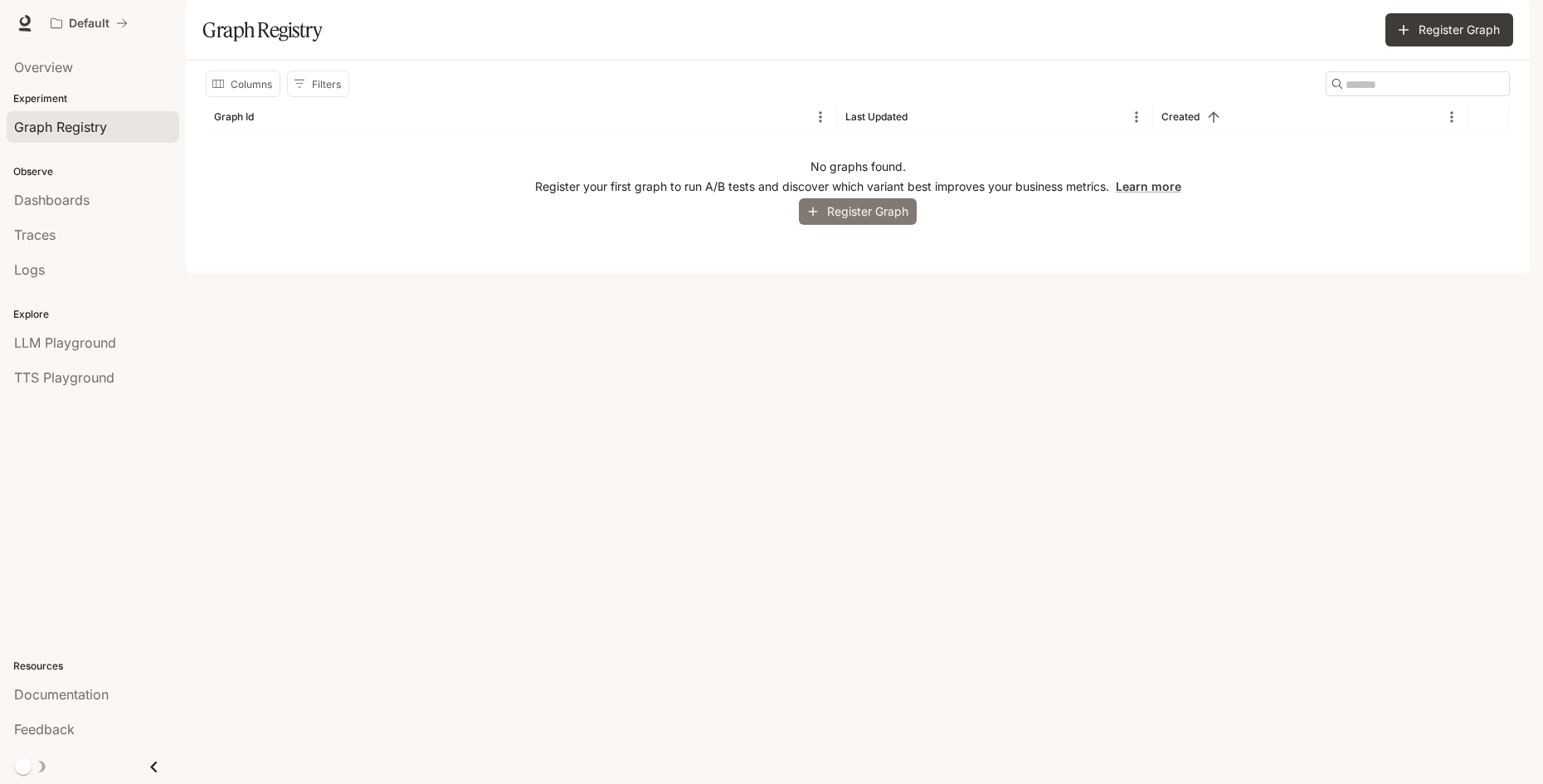
click at [869, 226] on button "Register Graph" at bounding box center [858, 211] width 118 height 27
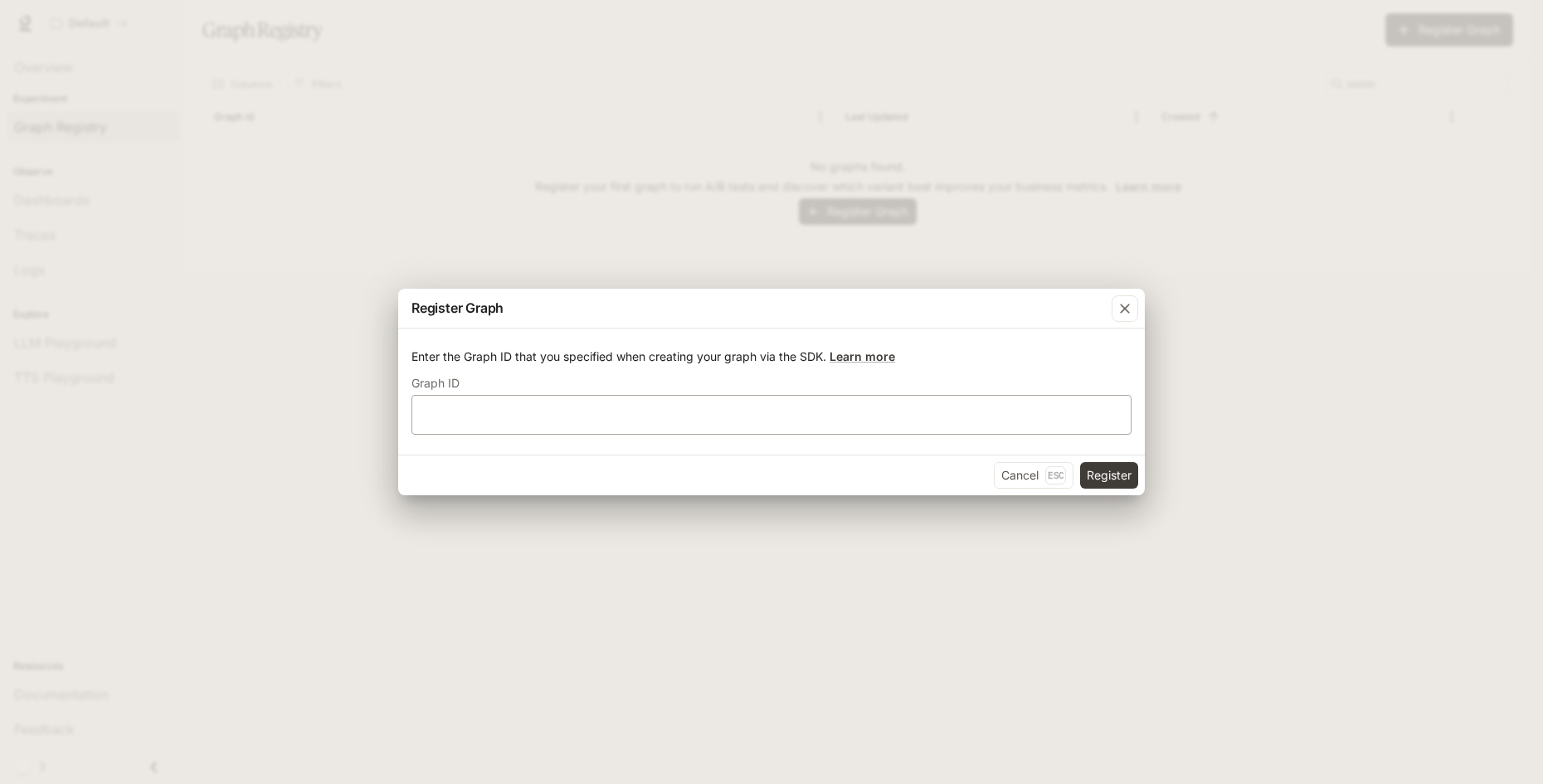
click at [842, 396] on div "​" at bounding box center [771, 414] width 720 height 40
click at [1113, 470] on button "Register" at bounding box center [1109, 475] width 58 height 26
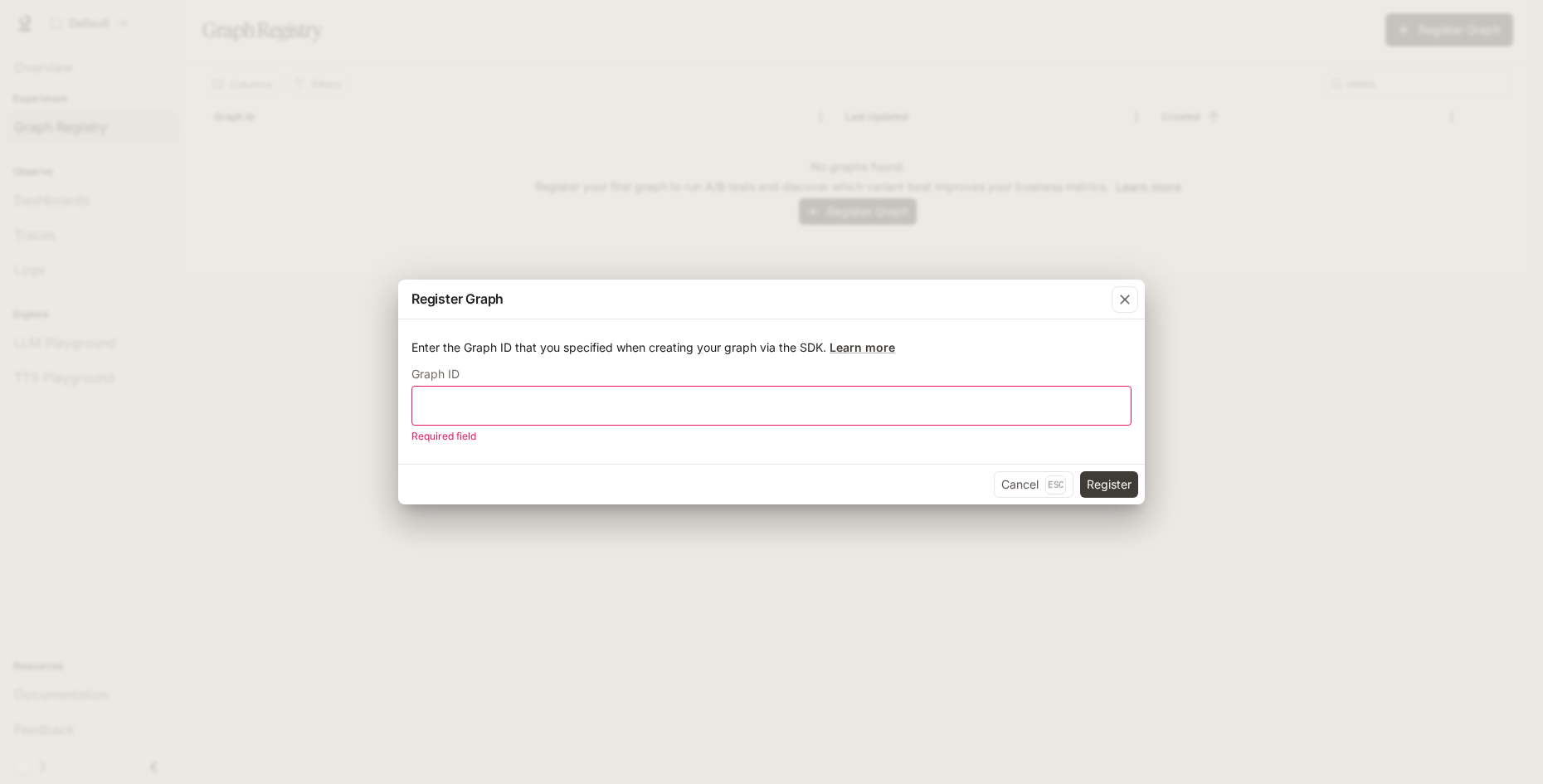
click at [827, 391] on div "​" at bounding box center [771, 405] width 720 height 40
paste input "**********"
type input "**********"
click at [1101, 479] on button "Register" at bounding box center [1109, 484] width 58 height 26
click at [784, 440] on p "Graph ID should contain only lower case letters, numbers, hyphens, and undersco…" at bounding box center [766, 436] width 708 height 17
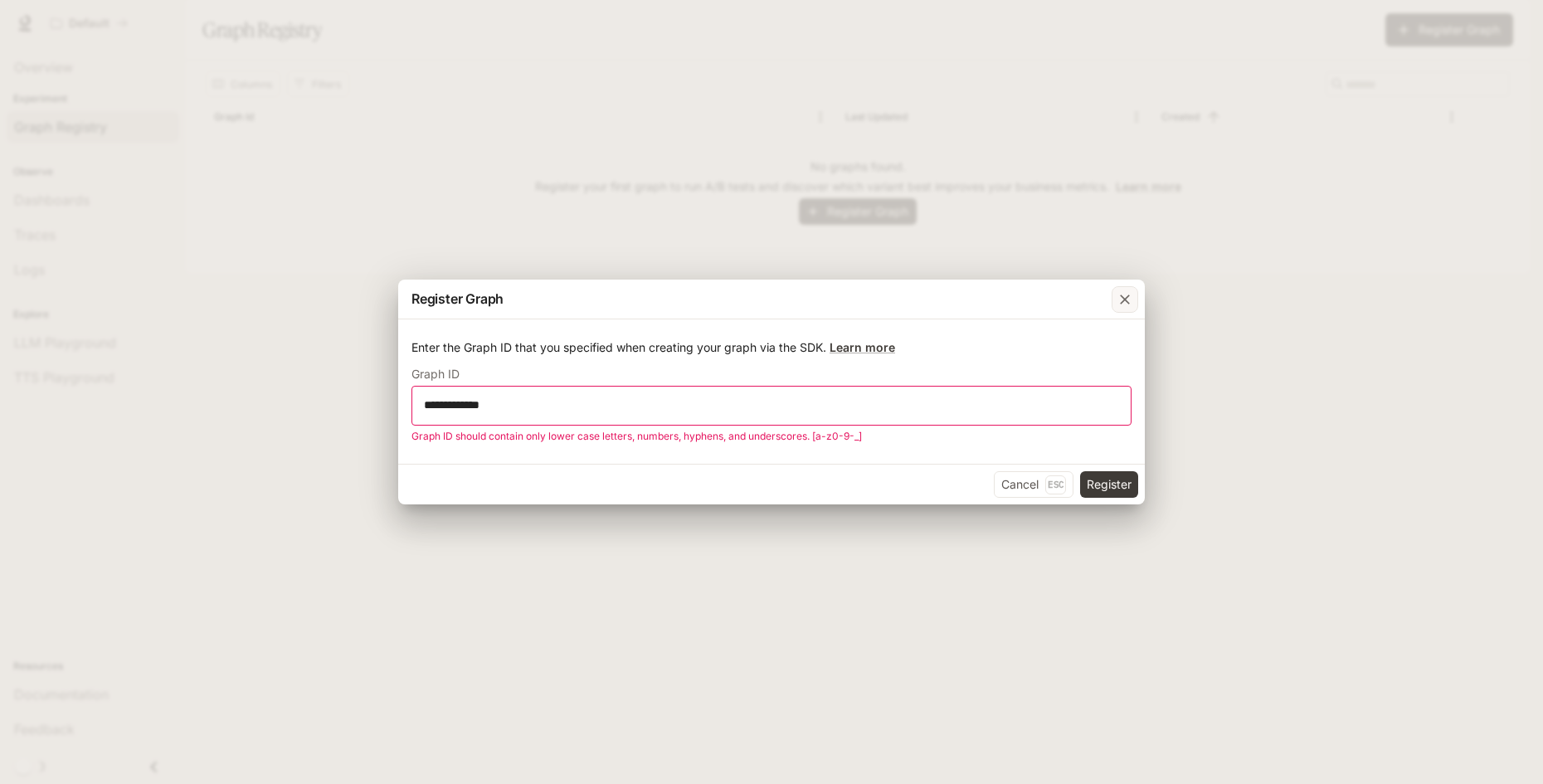
click at [1125, 305] on icon "button" at bounding box center [1124, 299] width 17 height 17
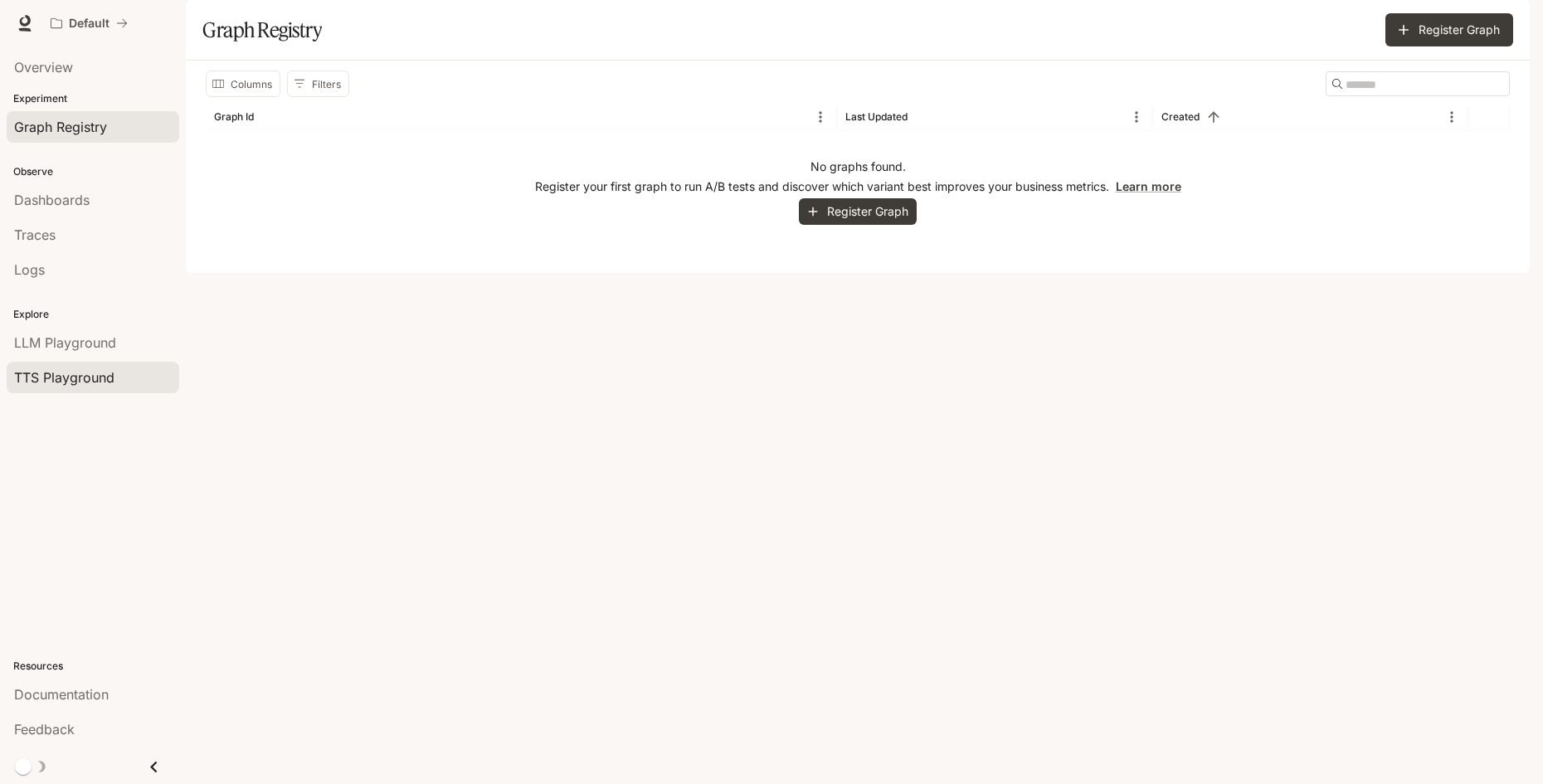
click at [107, 377] on span "TTS Playground" at bounding box center [64, 377] width 100 height 20
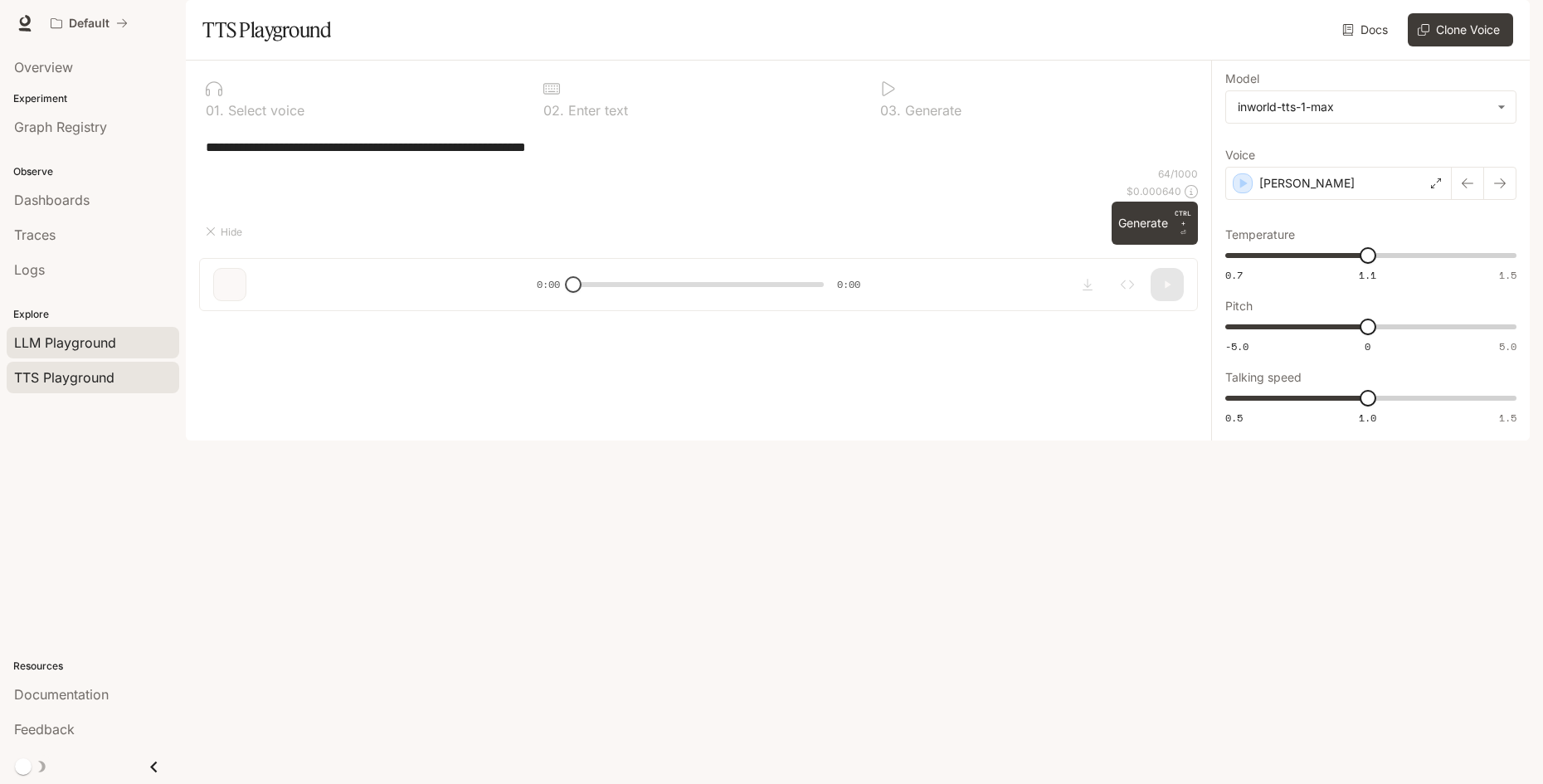
click at [106, 344] on span "LLM Playground" at bounding box center [65, 343] width 102 height 20
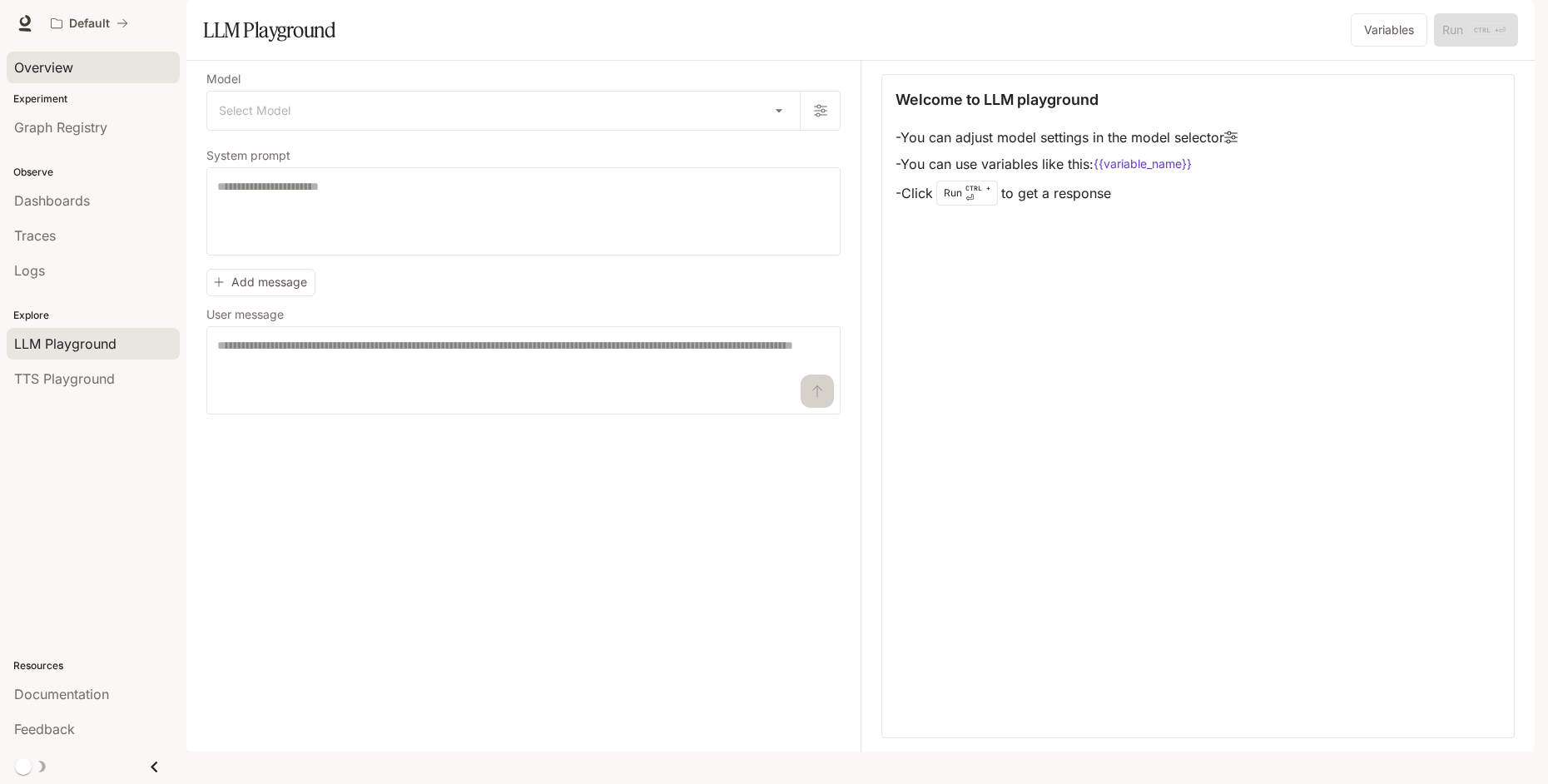
click at [42, 75] on span "Overview" at bounding box center [43, 67] width 59 height 20
